Goal: Book appointment/travel/reservation

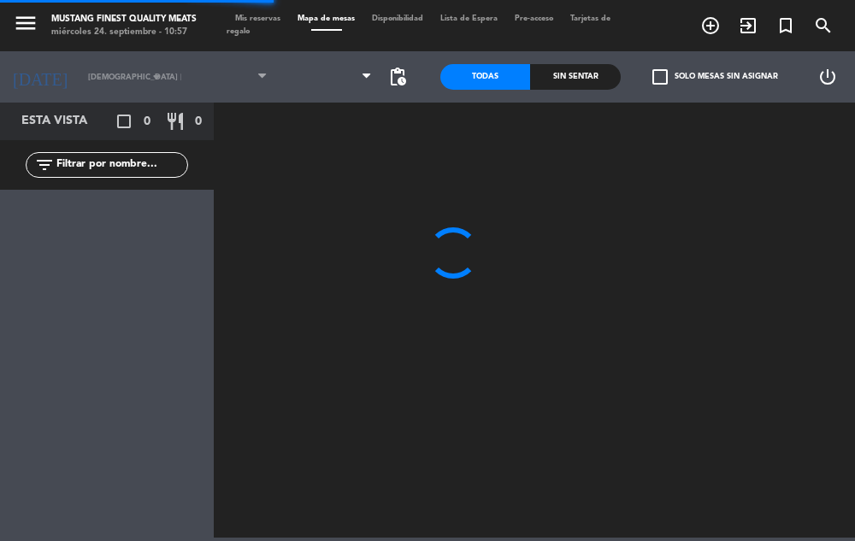
type input "sáb. [DATE]"
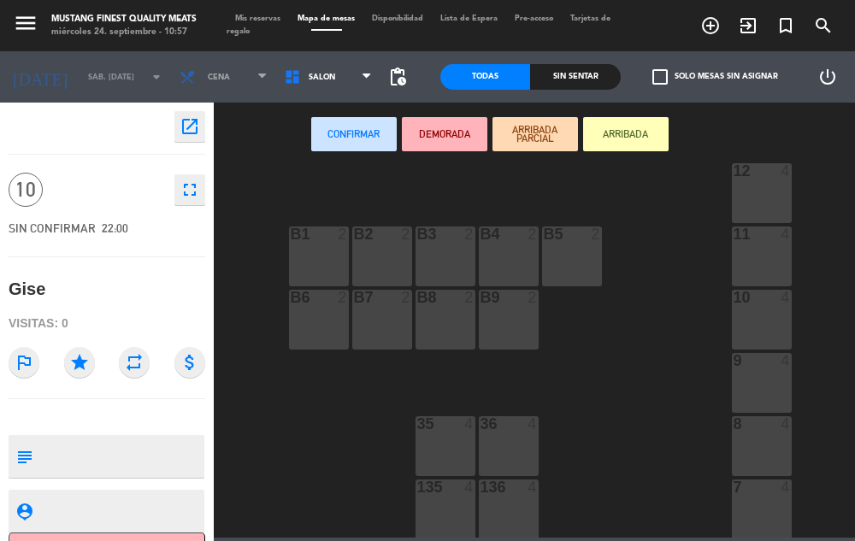
scroll to position [485, 0]
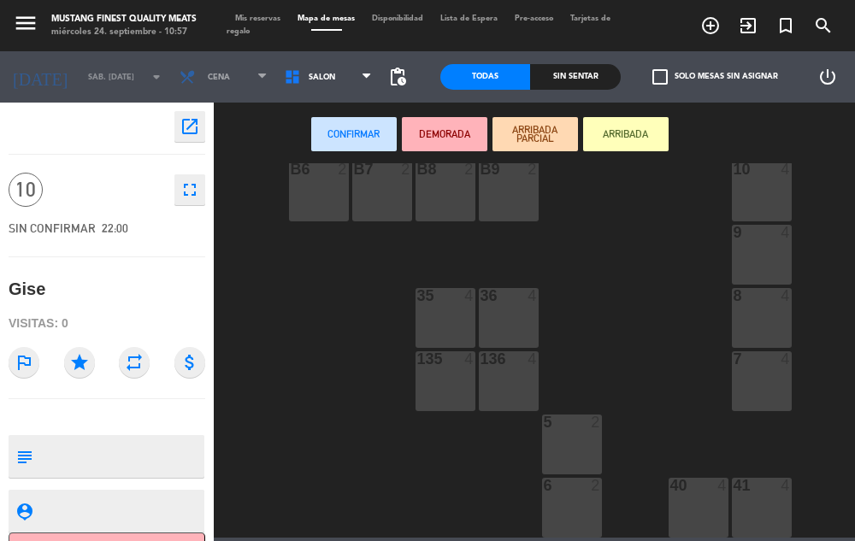
click at [443, 304] on div "35 4" at bounding box center [445, 318] width 60 height 60
click at [519, 303] on div "36 4" at bounding box center [509, 318] width 60 height 60
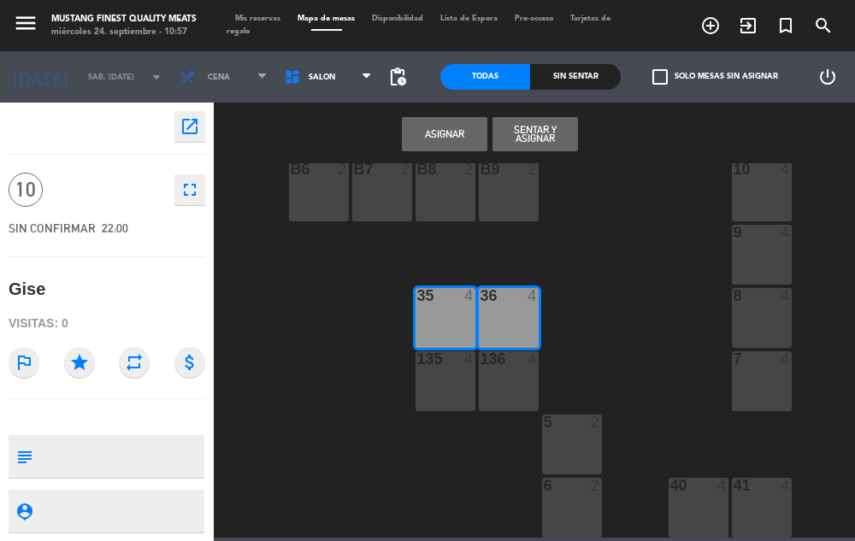
click at [437, 376] on div "135 4" at bounding box center [445, 381] width 60 height 60
click at [509, 370] on div "136 4" at bounding box center [509, 381] width 60 height 60
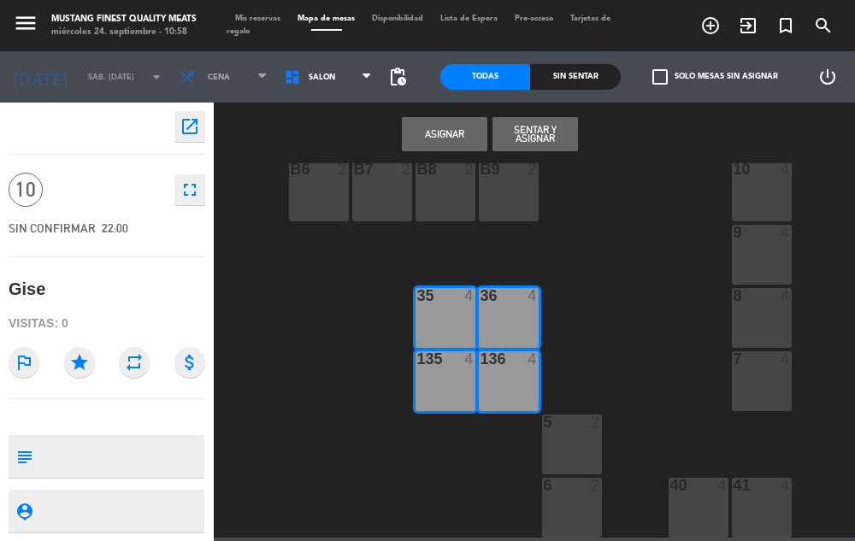
click at [442, 133] on button "Asignar" at bounding box center [444, 134] width 85 height 34
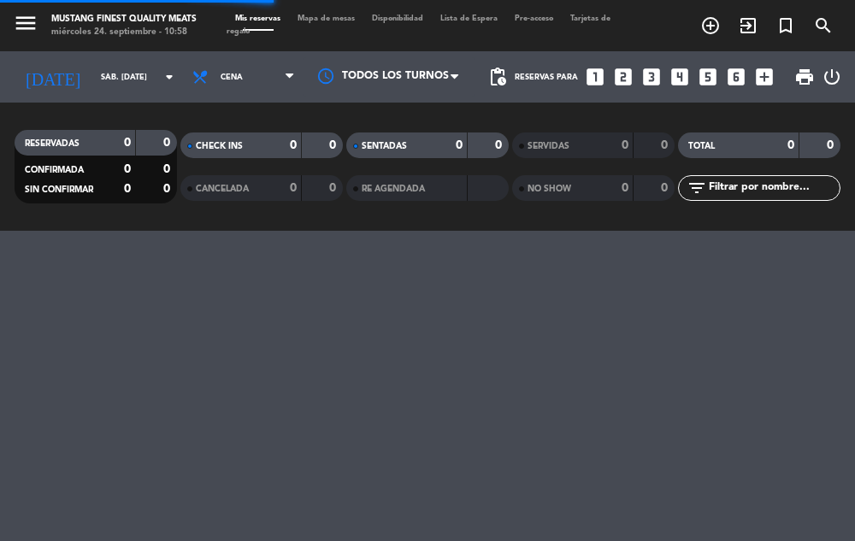
click at [336, 19] on span "Mapa de mesas" at bounding box center [326, 19] width 74 height 8
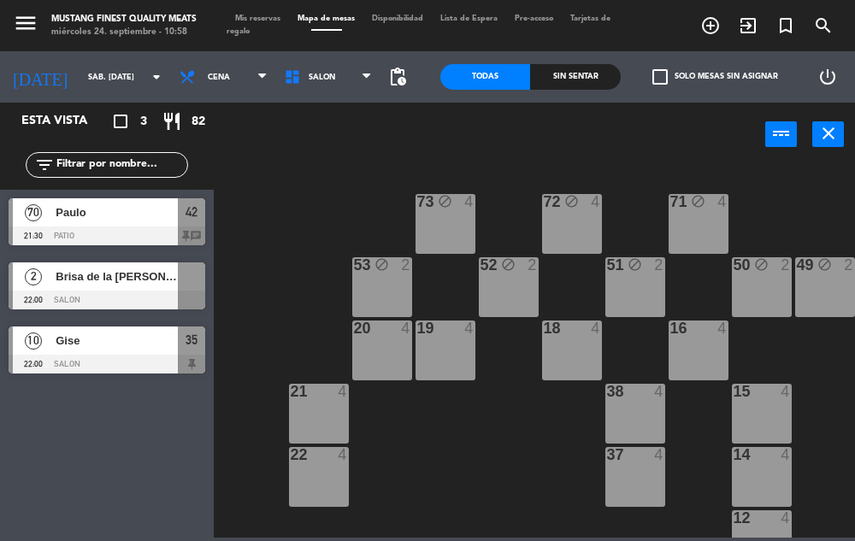
click at [781, 26] on icon "turned_in_not" at bounding box center [785, 25] width 21 height 21
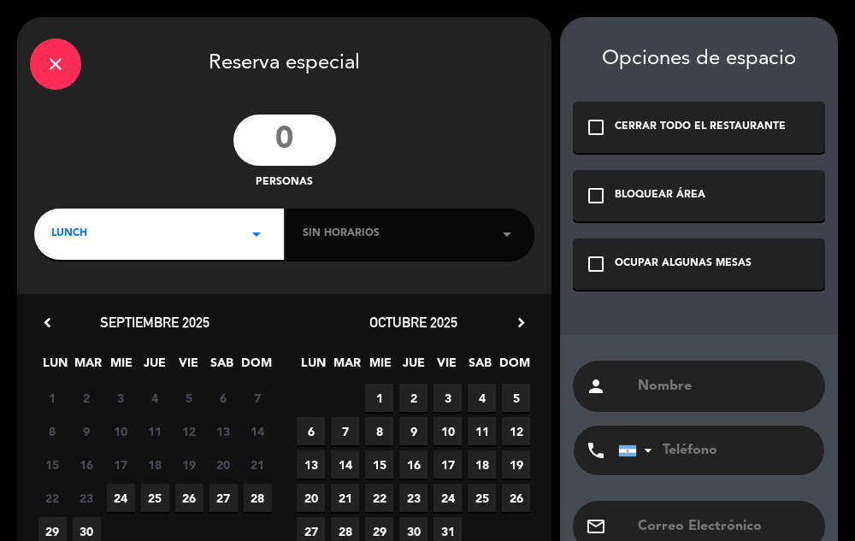
click at [64, 61] on icon "close" at bounding box center [55, 64] width 21 height 21
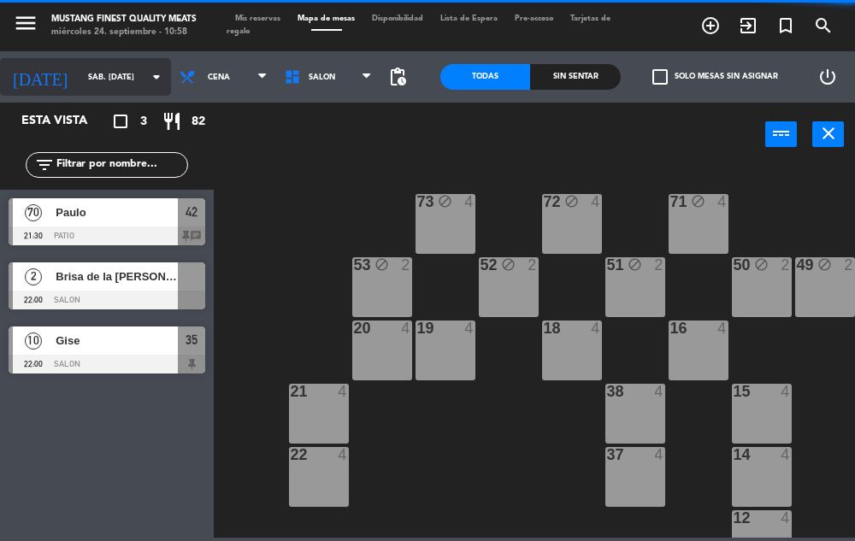
click at [120, 77] on input "sáb. [DATE]" at bounding box center [134, 77] width 110 height 26
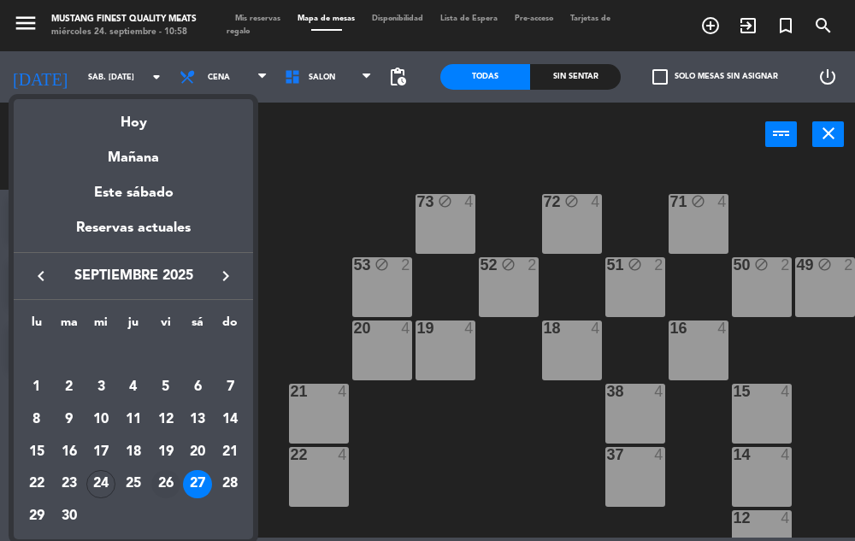
click at [164, 479] on div "26" at bounding box center [165, 484] width 29 height 29
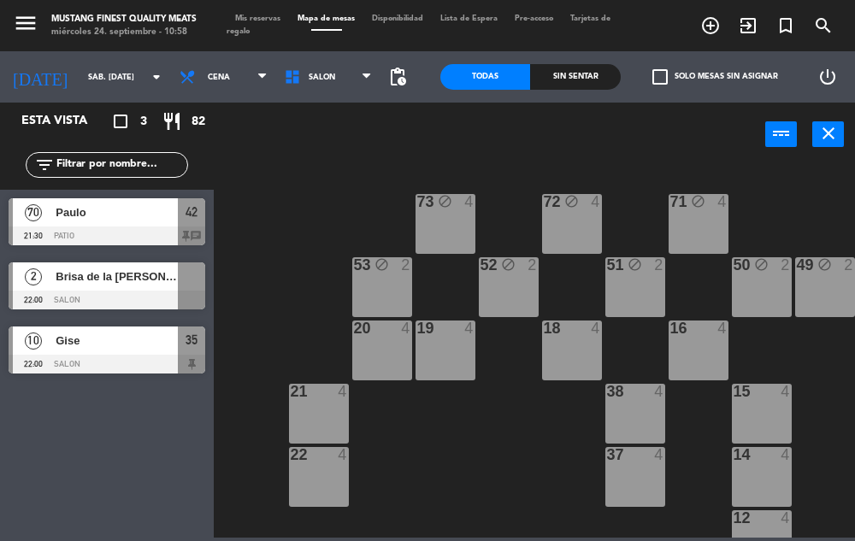
type input "vie. [DATE]"
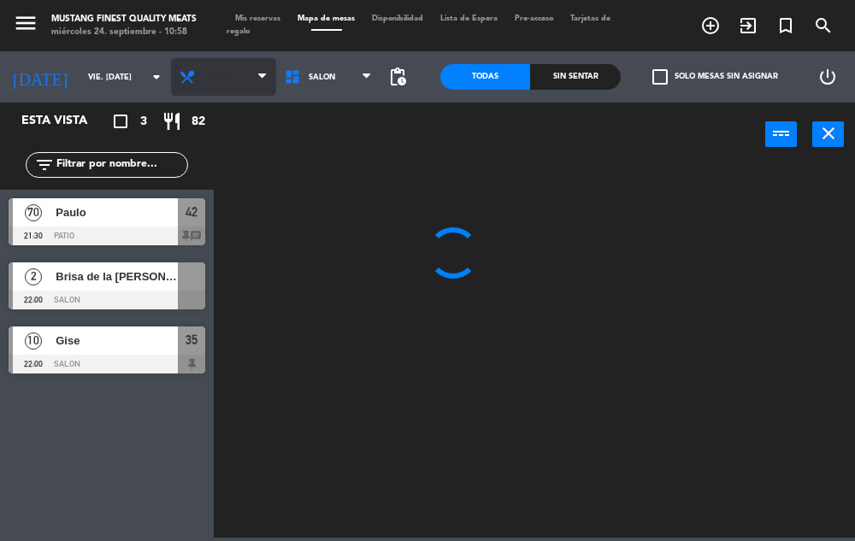
click at [212, 77] on span "Cena" at bounding box center [223, 77] width 105 height 38
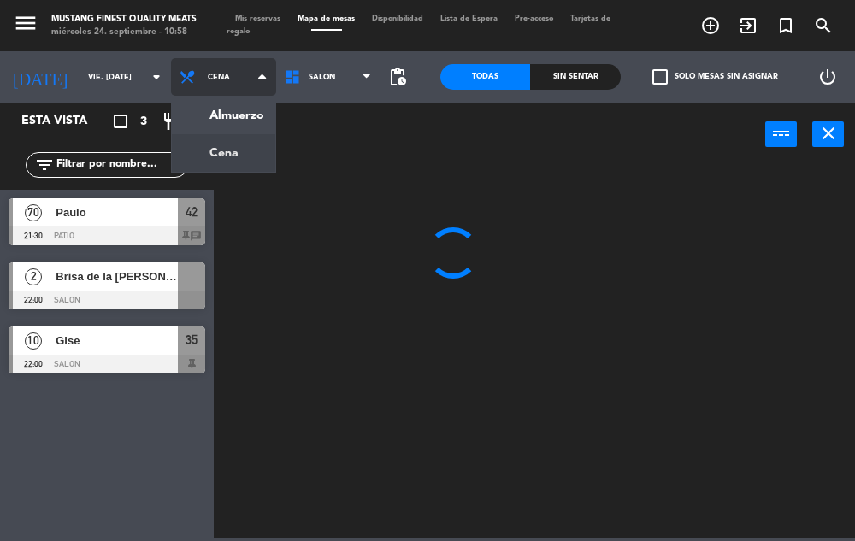
click at [210, 116] on ng-component "menu Mustang Finest Quality Meats miércoles 24. septiembre - 10:58 Mis reservas…" at bounding box center [427, 269] width 855 height 538
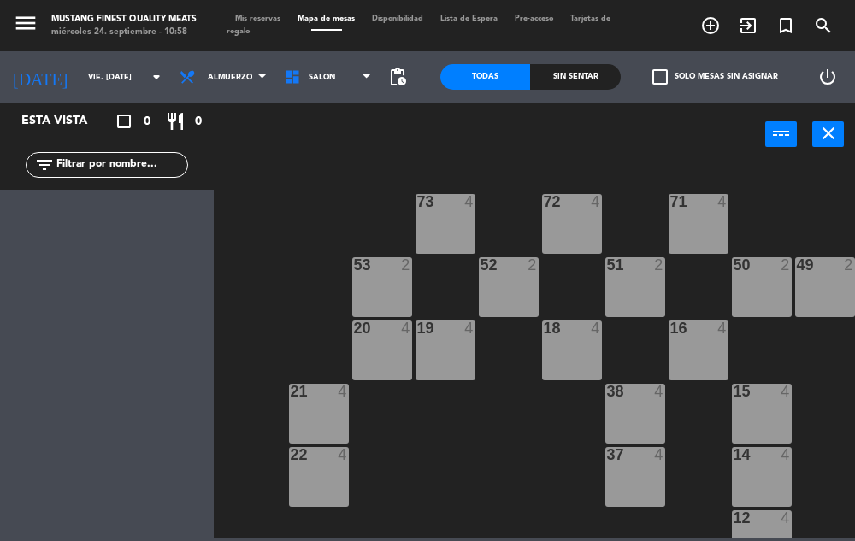
click at [783, 21] on icon "turned_in_not" at bounding box center [785, 25] width 21 height 21
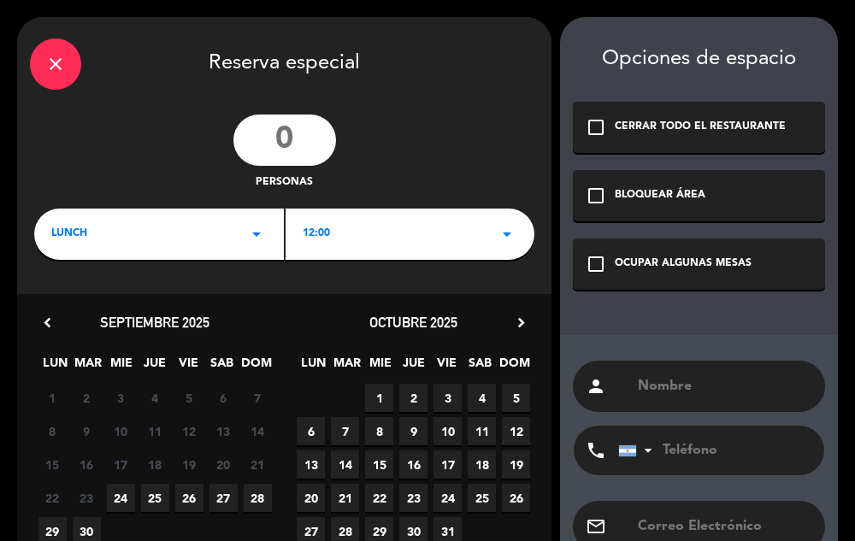
click at [592, 271] on icon "check_box_outline_blank" at bounding box center [596, 264] width 21 height 21
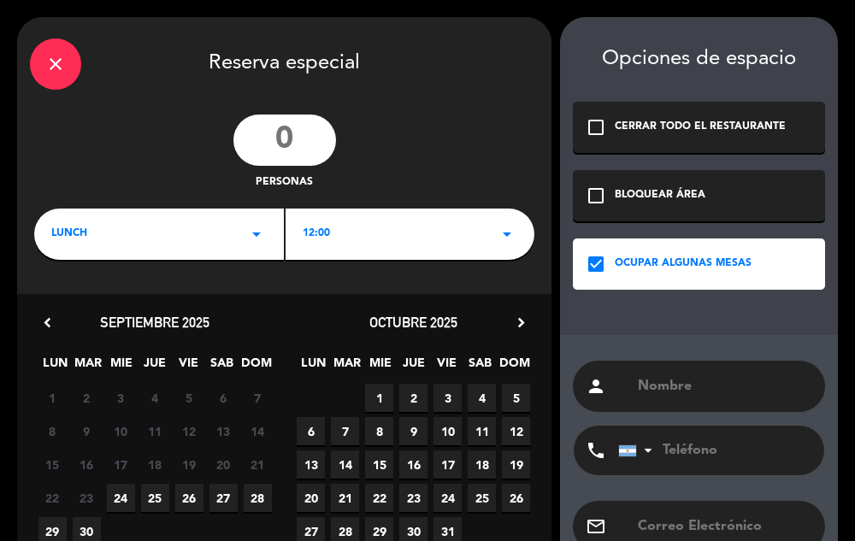
click at [65, 64] on icon "close" at bounding box center [55, 64] width 21 height 21
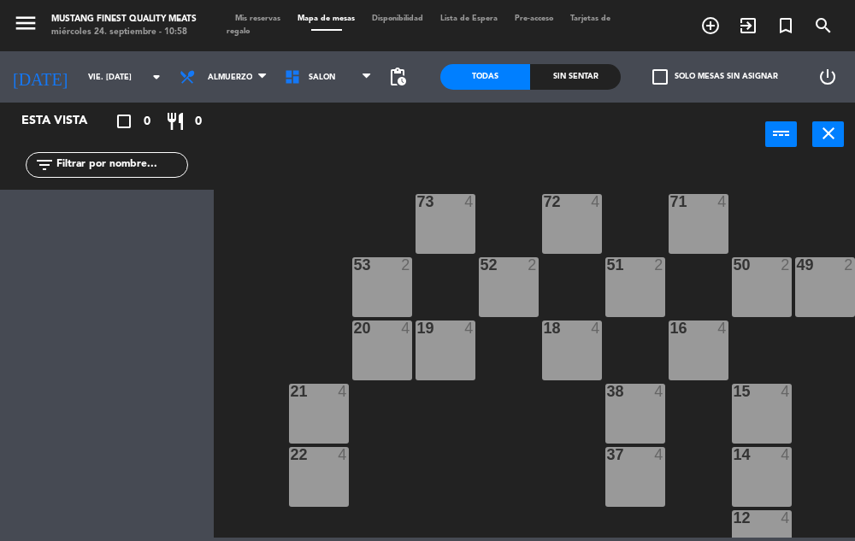
click at [780, 28] on icon "turned_in_not" at bounding box center [785, 25] width 21 height 21
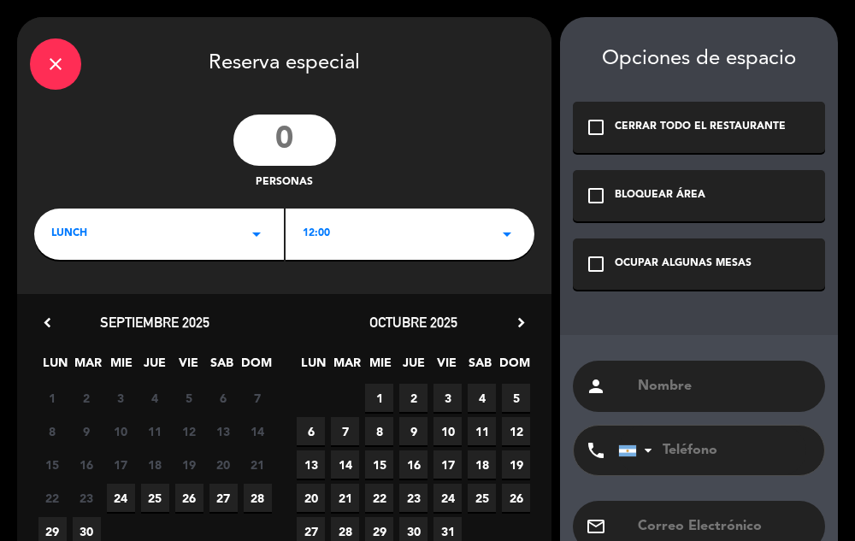
click at [585, 268] on div "check_box_outline_blank OCUPAR ALGUNAS MESAS" at bounding box center [699, 263] width 252 height 51
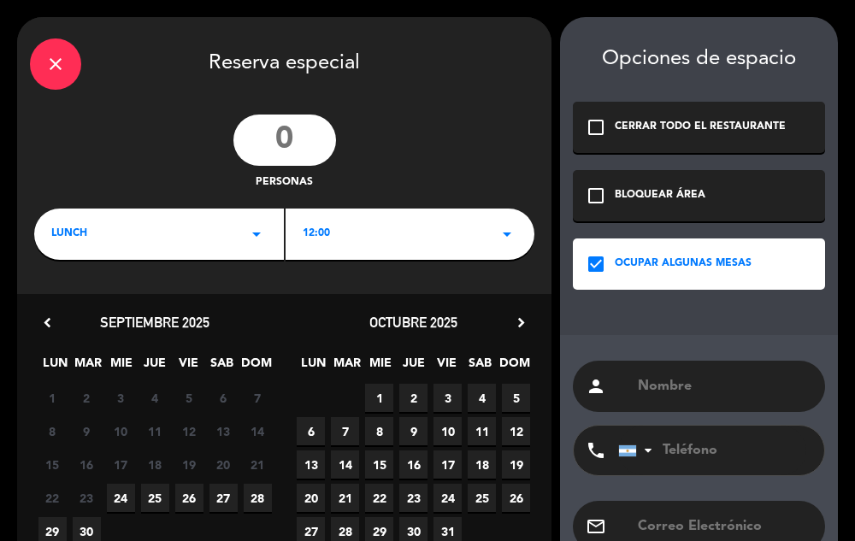
click at [662, 390] on input "text" at bounding box center [724, 386] width 176 height 24
type input "Branca"
click at [191, 493] on span "26" at bounding box center [189, 498] width 28 height 28
click at [221, 232] on div "LUNCH arrow_drop_down" at bounding box center [159, 234] width 250 height 51
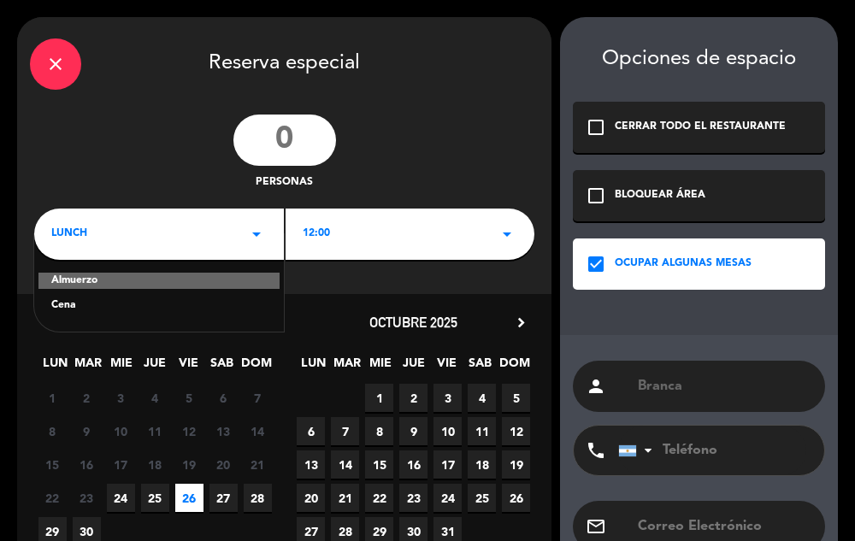
click at [389, 233] on div "12:00 arrow_drop_down" at bounding box center [411, 234] width 250 height 51
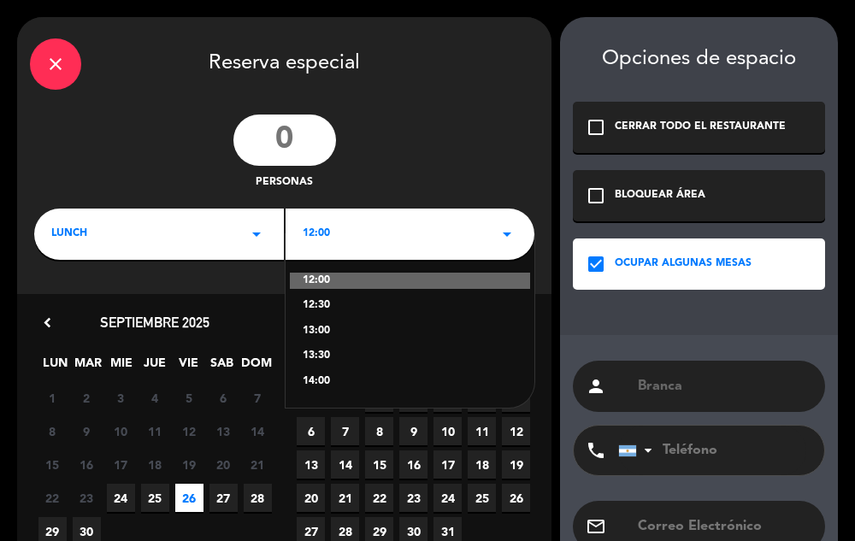
click at [325, 325] on div "13:00" at bounding box center [410, 331] width 215 height 17
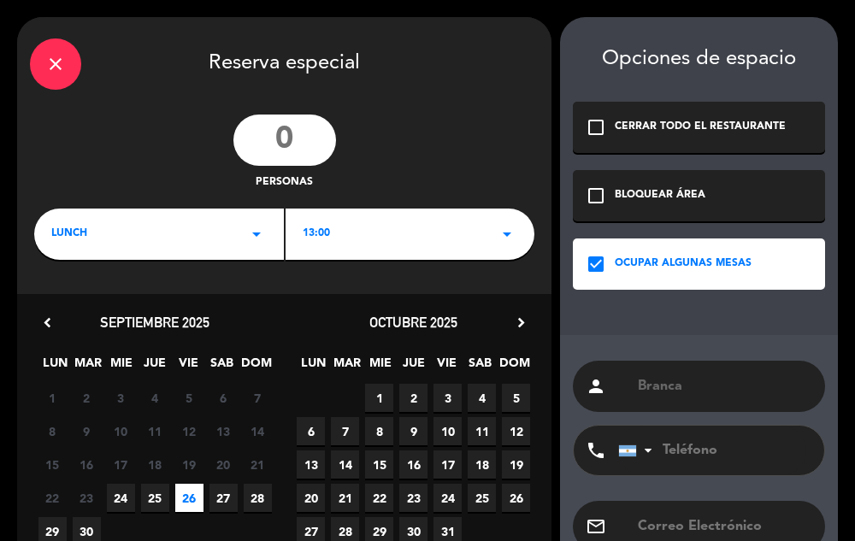
click at [287, 151] on input "number" at bounding box center [284, 140] width 103 height 51
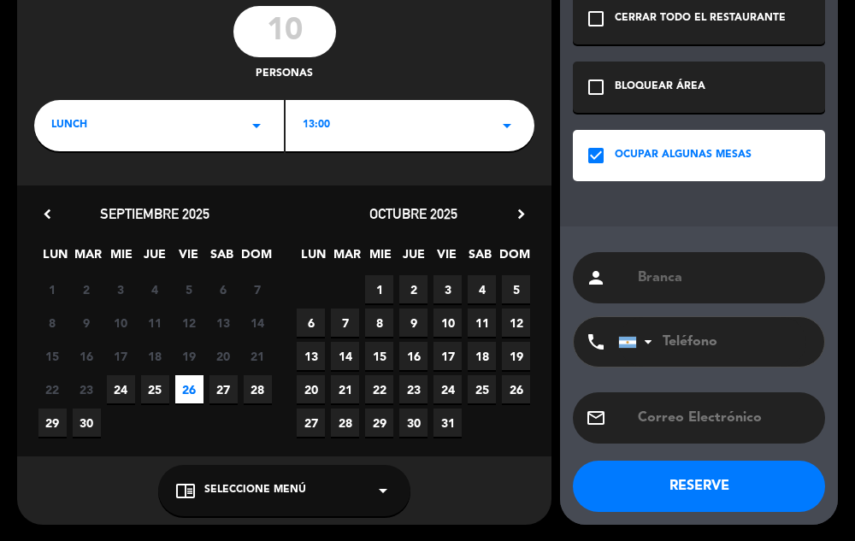
type input "10"
click at [695, 480] on button "RESERVE" at bounding box center [699, 486] width 252 height 51
